Goal: Task Accomplishment & Management: Manage account settings

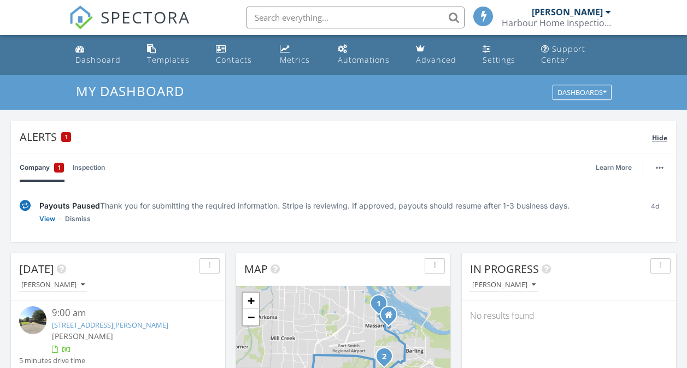
click at [663, 140] on span "Hide" at bounding box center [659, 137] width 15 height 9
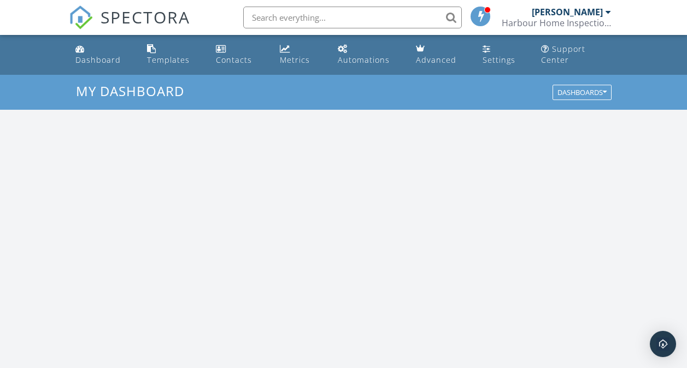
scroll to position [1012, 704]
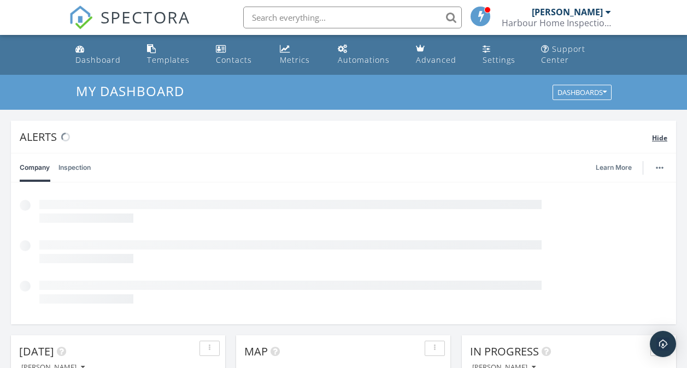
click at [661, 139] on span "Hide" at bounding box center [659, 137] width 15 height 9
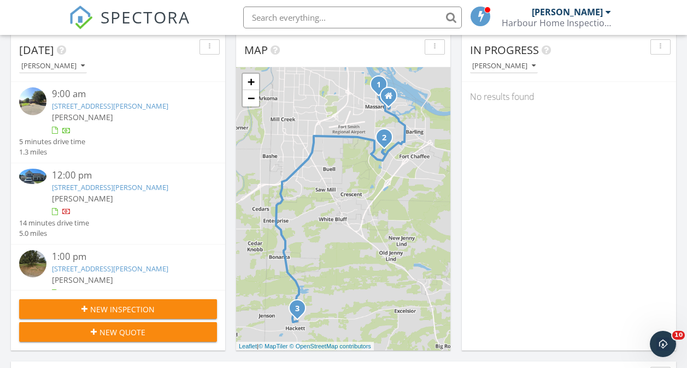
scroll to position [118, 0]
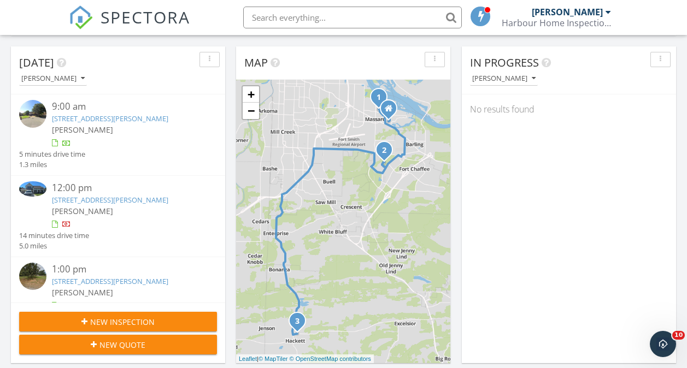
click at [102, 119] on link "[STREET_ADDRESS][PERSON_NAME]" at bounding box center [110, 119] width 116 height 10
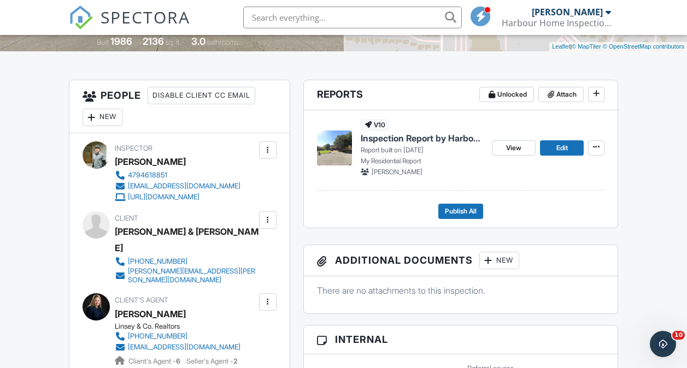
scroll to position [269, 0]
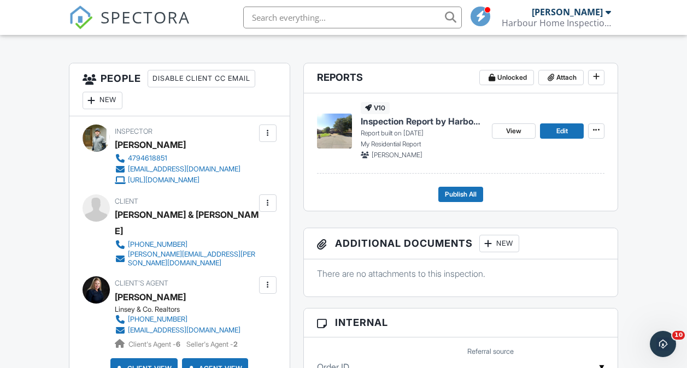
click at [449, 122] on span "Inspection Report by Harbour Home Inspections" at bounding box center [422, 121] width 123 height 12
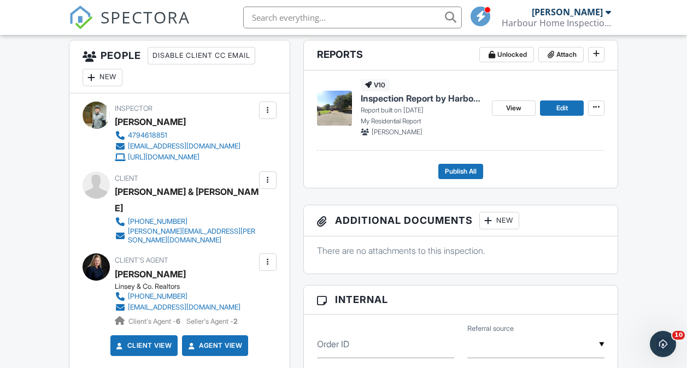
scroll to position [279, 0]
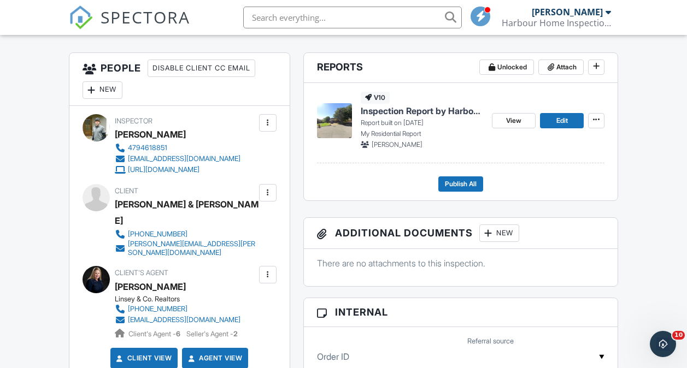
click at [448, 114] on span "Inspection Report by Harbour Home Inspections" at bounding box center [422, 111] width 123 height 12
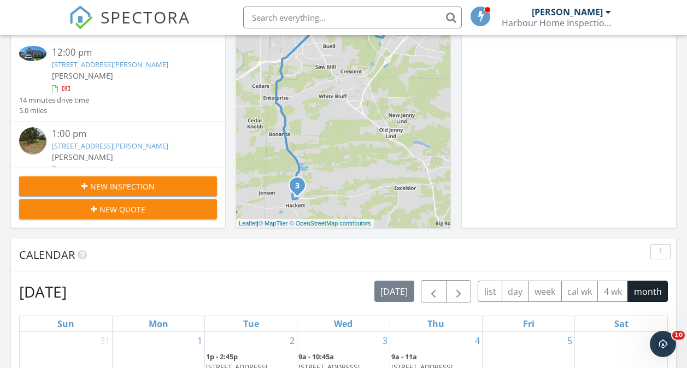
scroll to position [343, 0]
click at [95, 148] on link "[STREET_ADDRESS][PERSON_NAME]" at bounding box center [110, 146] width 116 height 10
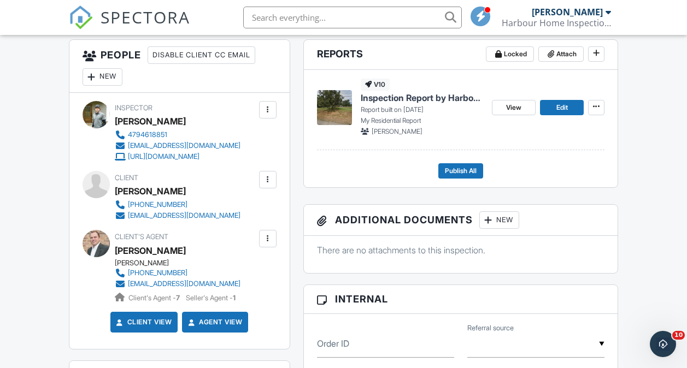
scroll to position [271, 0]
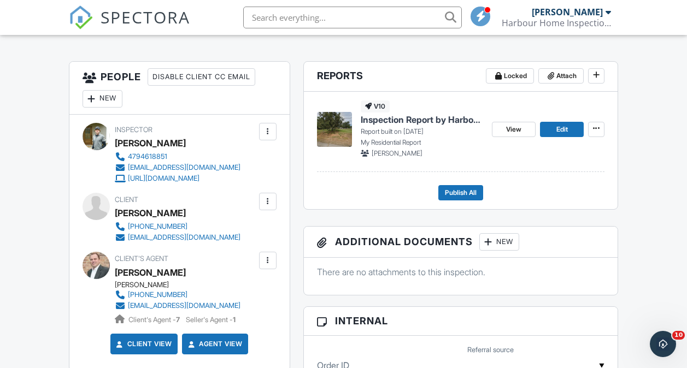
click at [454, 120] on span "Inspection Report by Harbour Home Inspections" at bounding box center [422, 120] width 123 height 12
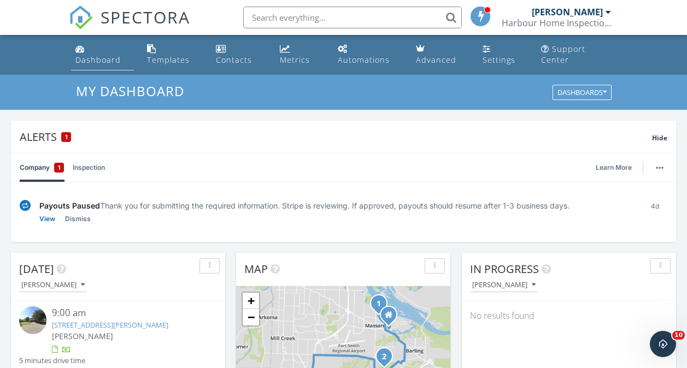
click at [96, 67] on link "Dashboard" at bounding box center [102, 54] width 63 height 31
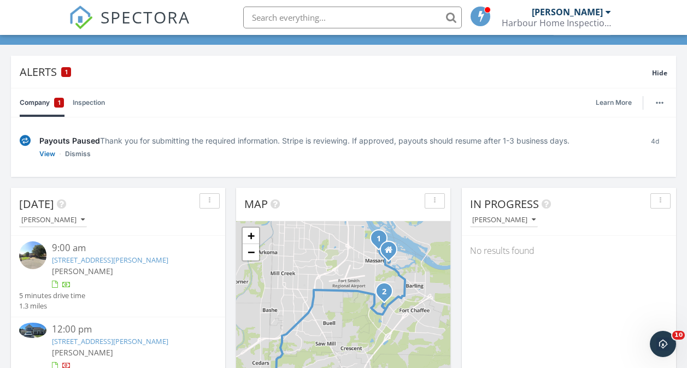
scroll to position [102, 0]
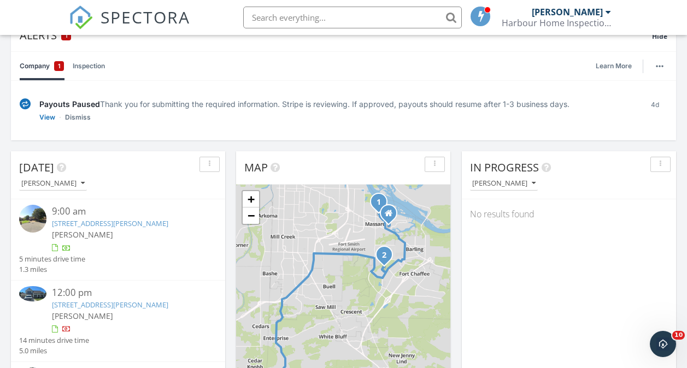
click at [149, 224] on link "[STREET_ADDRESS][PERSON_NAME]" at bounding box center [110, 224] width 116 height 10
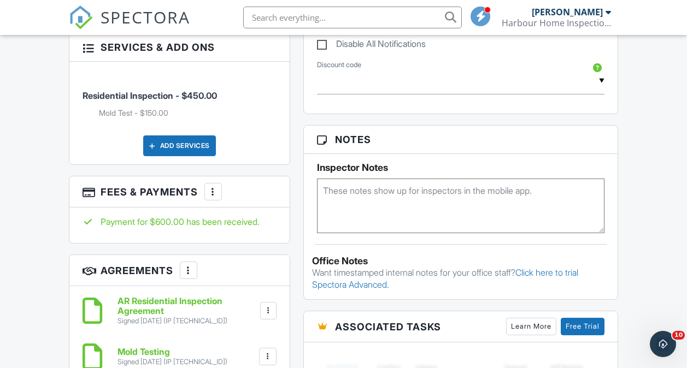
scroll to position [644, 0]
click at [541, 196] on textarea at bounding box center [461, 205] width 288 height 55
type textarea "7"
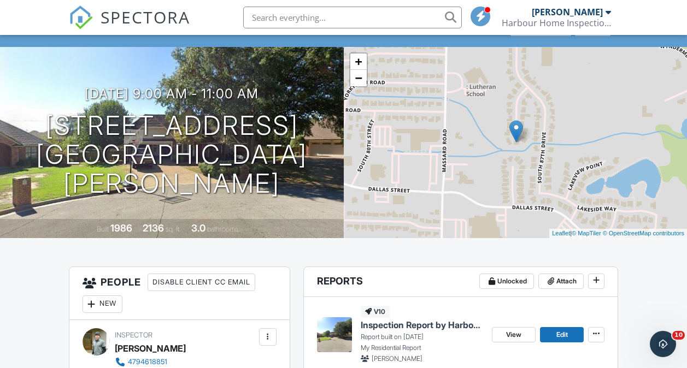
scroll to position [0, 0]
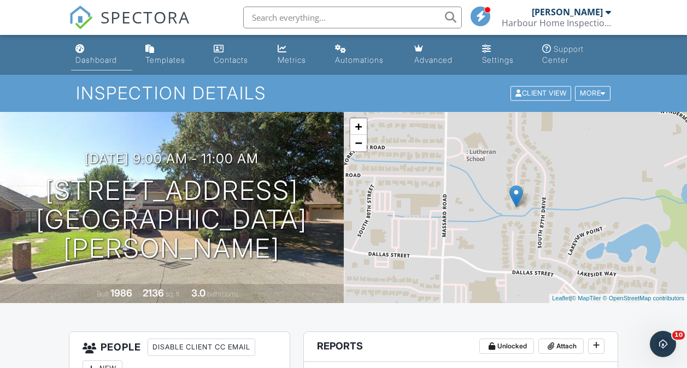
type textarea "61703-3767-0695"
click at [108, 62] on div "Dashboard" at bounding box center [96, 59] width 42 height 9
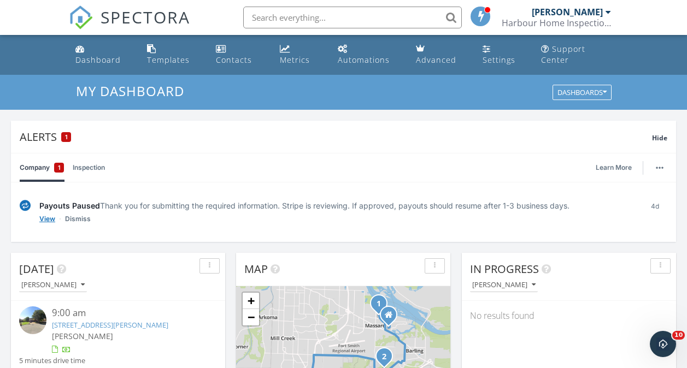
click at [45, 220] on link "View" at bounding box center [47, 219] width 16 height 11
